Goal: Transaction & Acquisition: Book appointment/travel/reservation

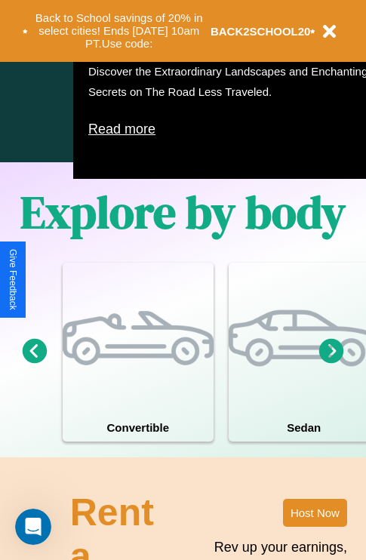
scroll to position [971, 0]
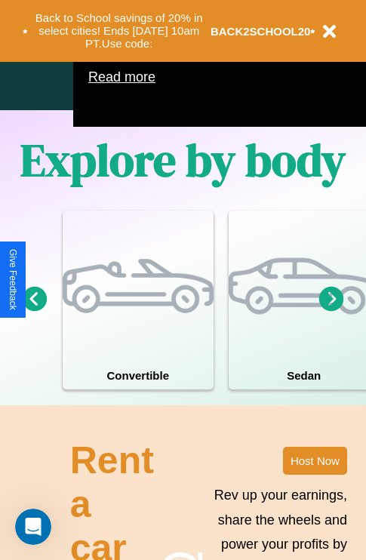
click at [332, 311] on icon at bounding box center [332, 298] width 25 height 25
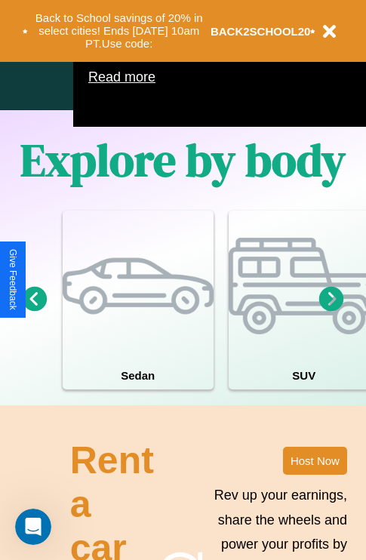
click at [332, 311] on icon at bounding box center [332, 298] width 25 height 25
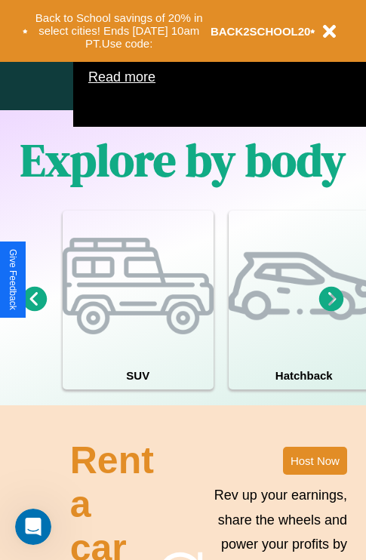
click at [332, 311] on icon at bounding box center [332, 298] width 25 height 25
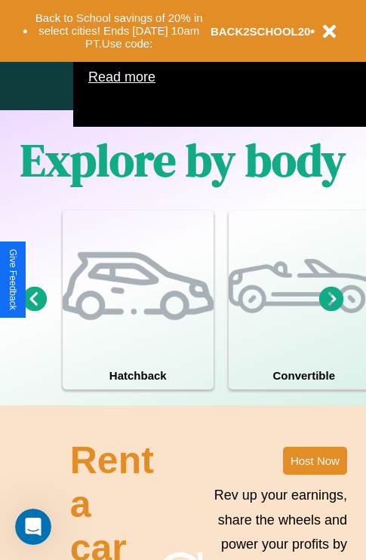
click at [332, 311] on icon at bounding box center [332, 298] width 25 height 25
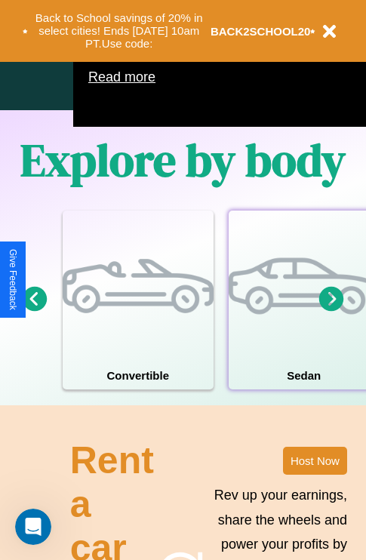
click at [303, 323] on div at bounding box center [304, 286] width 151 height 151
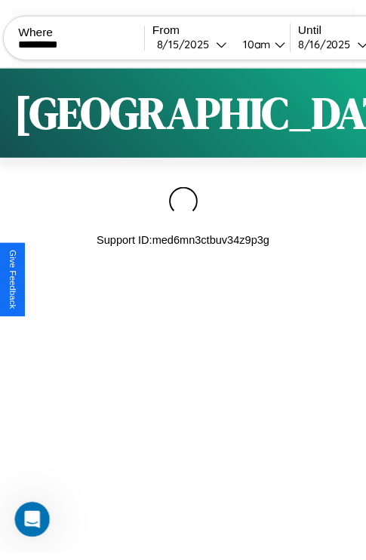
scroll to position [0, 128]
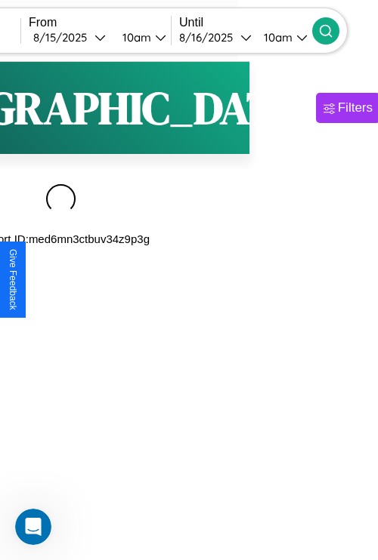
type input "*********"
click at [333, 30] on icon at bounding box center [325, 30] width 15 height 15
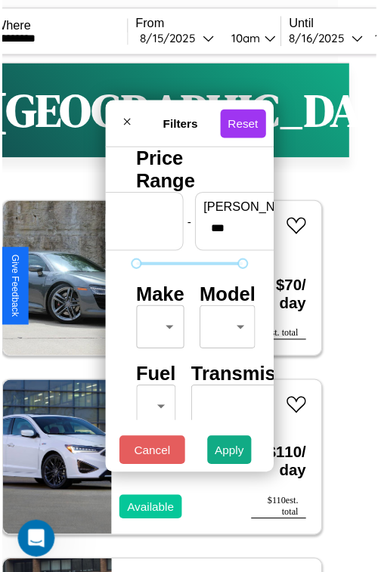
scroll to position [45, 0]
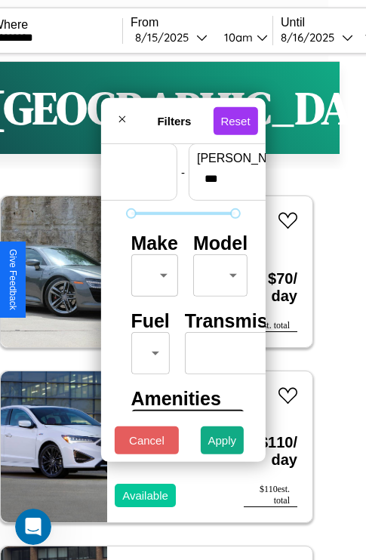
click at [152, 272] on body "CarGo Where ********* From [DATE] 10am Until [DATE] 10am Become a Host Login Si…" at bounding box center [157, 311] width 366 height 623
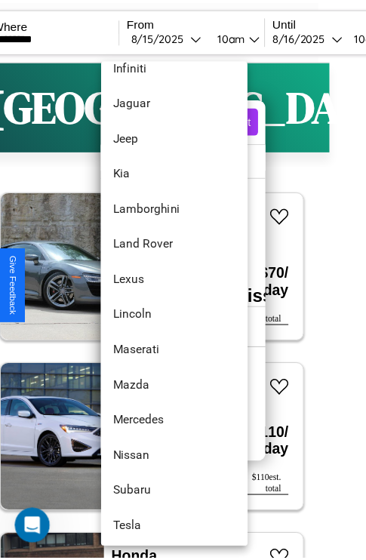
scroll to position [754, 0]
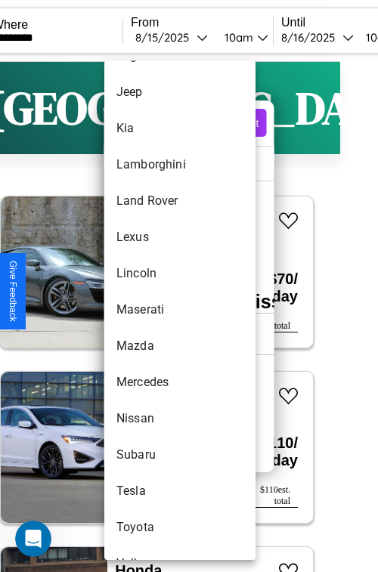
click at [151, 310] on li "Maserati" at bounding box center [179, 310] width 151 height 36
type input "********"
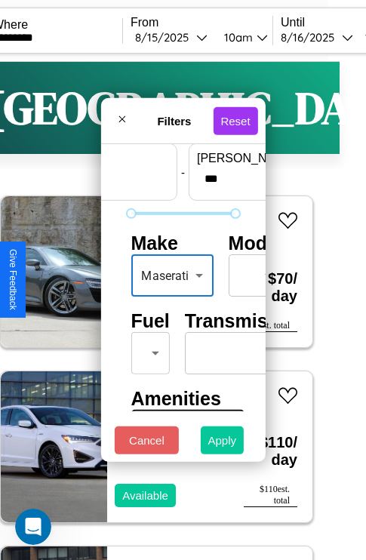
click at [223, 444] on button "Apply" at bounding box center [223, 441] width 44 height 28
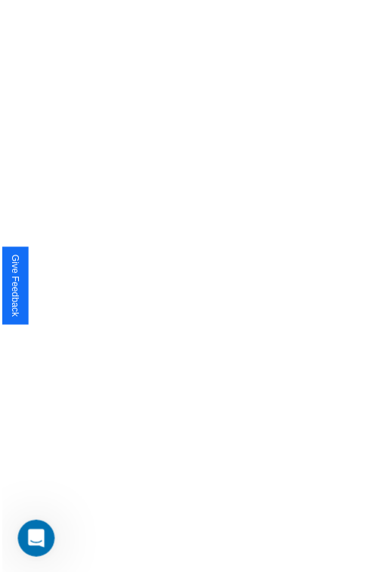
scroll to position [0, 0]
